Goal: Register for event/course

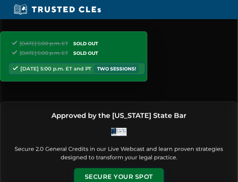
scroll to position [77, 0]
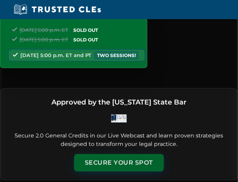
click at [110, 157] on button "Secure Your Spot" at bounding box center [119, 163] width 90 height 18
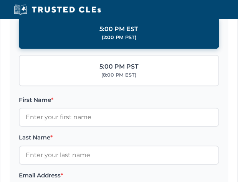
scroll to position [933, 0]
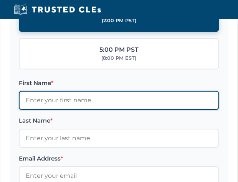
click at [38, 93] on input "First Name *" at bounding box center [119, 100] width 200 height 19
type input "[PERSON_NAME]"
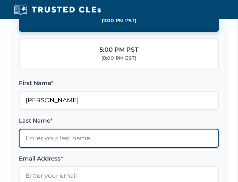
click at [26, 134] on input "Last Name *" at bounding box center [119, 138] width 200 height 19
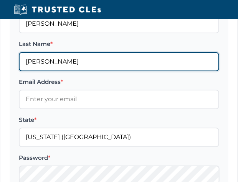
scroll to position [1009, 0]
type input "[PERSON_NAME]"
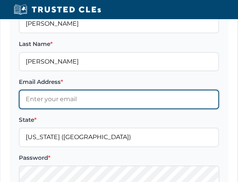
click at [31, 93] on input "Email Address *" at bounding box center [119, 99] width 200 height 19
type input "b"
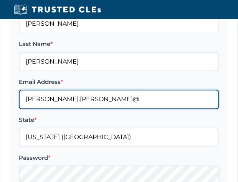
type input "[PERSON_NAME][EMAIL_ADDRESS][PERSON_NAME][PERSON_NAME][DOMAIN_NAME]"
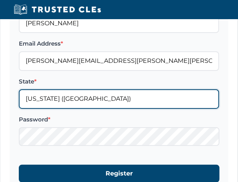
scroll to position [1086, 0]
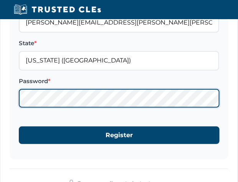
click at [19, 127] on button "Register" at bounding box center [119, 136] width 201 height 18
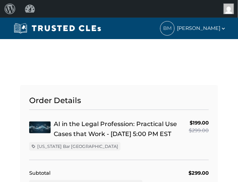
type input "[PERSON_NAME]"
type input "[PERSON_NAME][EMAIL_ADDRESS][PERSON_NAME][PERSON_NAME][DOMAIN_NAME]"
select select "[GEOGRAPHIC_DATA]"
radio input "true"
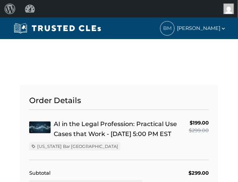
select select "[US_STATE]"
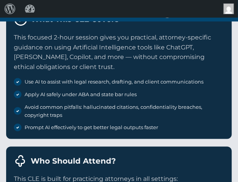
scroll to position [1798, 0]
